Goal: Check status

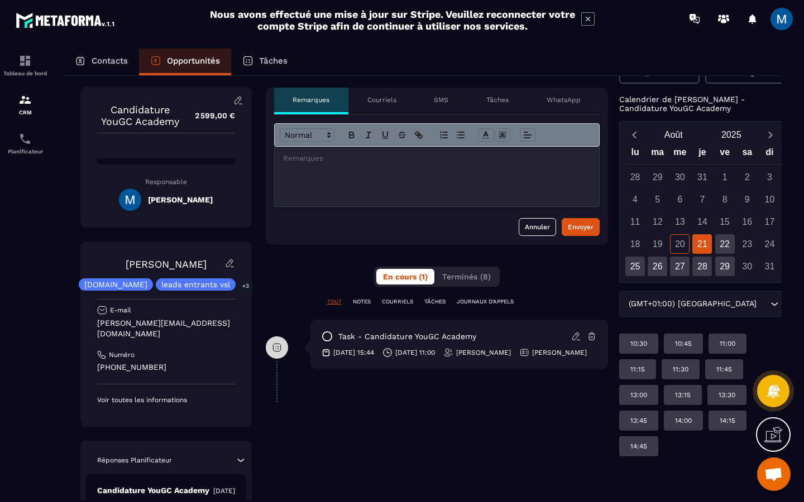
scroll to position [33, 0]
click at [715, 240] on div "22" at bounding box center [725, 244] width 20 height 20
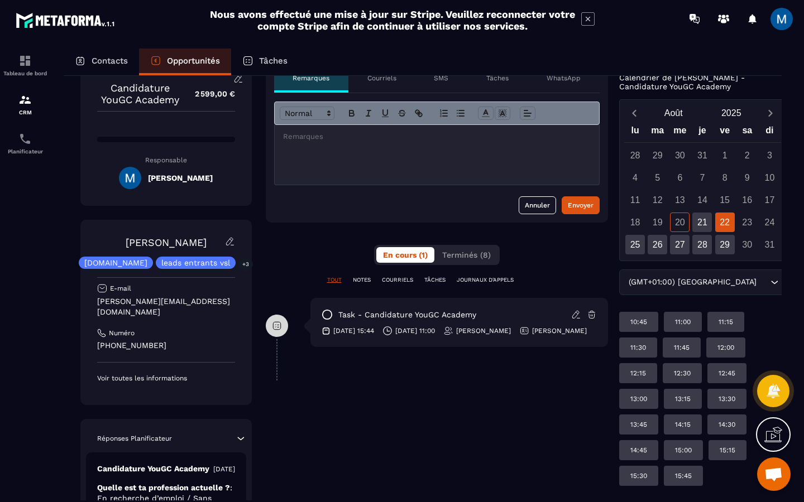
scroll to position [61, 0]
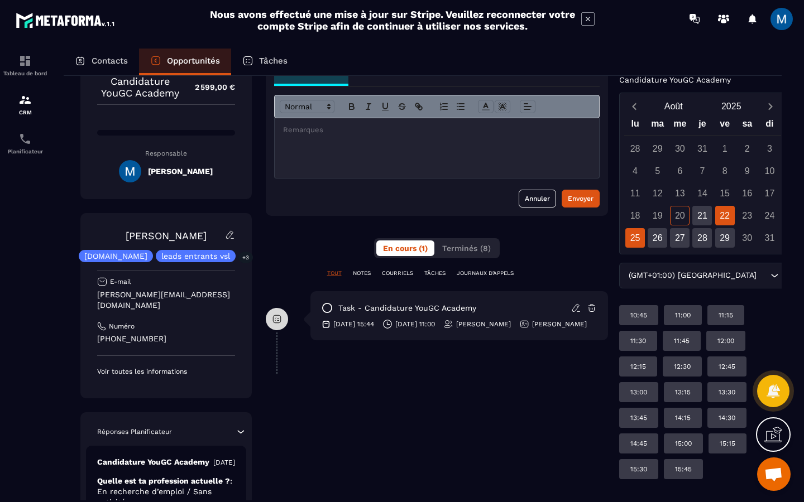
click at [639, 238] on div "25" at bounding box center [635, 238] width 20 height 20
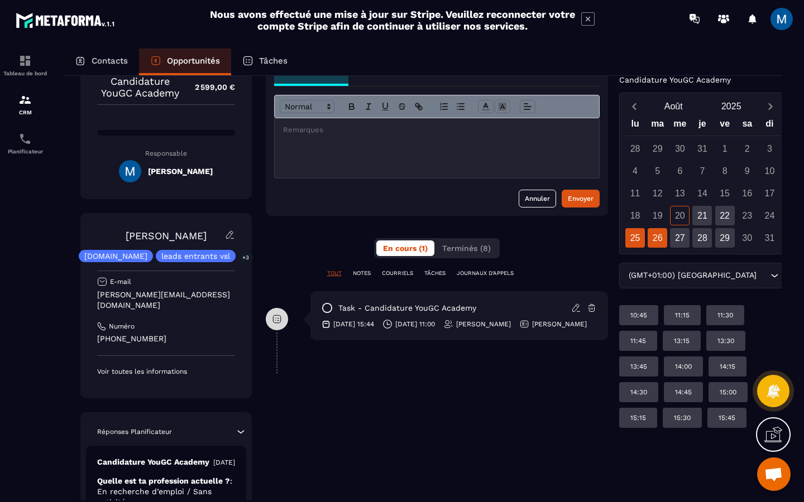
click at [653, 242] on div "26" at bounding box center [657, 238] width 20 height 20
click at [638, 239] on div "25" at bounding box center [635, 238] width 20 height 20
click at [651, 238] on div "26" at bounding box center [657, 238] width 20 height 20
click at [670, 239] on div "27" at bounding box center [680, 238] width 20 height 20
click at [692, 238] on div "28" at bounding box center [702, 238] width 20 height 20
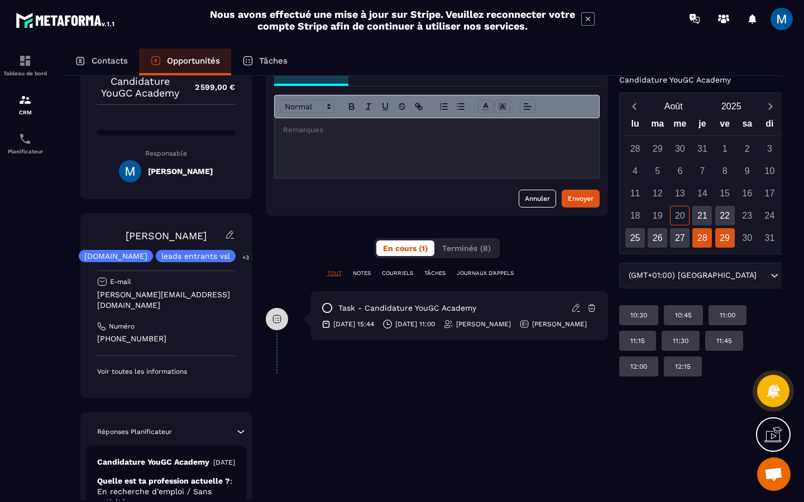
click at [715, 242] on div "29" at bounding box center [725, 238] width 20 height 20
click at [697, 241] on div "28" at bounding box center [702, 238] width 20 height 20
click at [715, 239] on div "29" at bounding box center [725, 238] width 20 height 20
